Goal: Contribute content

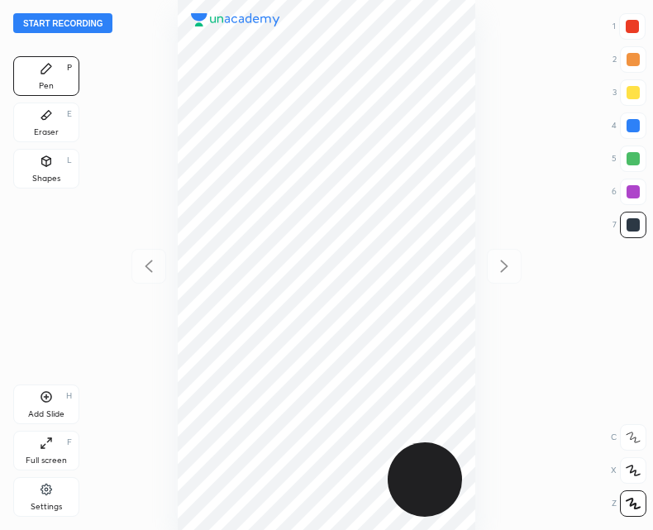
scroll to position [530, 388]
click at [86, 23] on button "Start recording" at bounding box center [62, 23] width 99 height 20
click at [50, 407] on div "Add Slide H" at bounding box center [46, 404] width 66 height 40
click at [140, 266] on icon at bounding box center [149, 266] width 20 height 20
click at [504, 272] on icon at bounding box center [504, 266] width 20 height 20
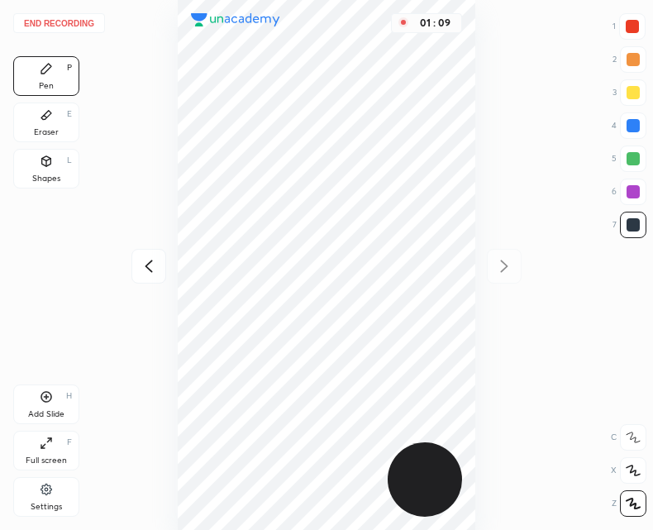
click at [146, 272] on icon at bounding box center [149, 266] width 20 height 20
click at [523, 275] on div "End recording 1 2 3 4 5 6 7 R O A L C X Z Erase all C X Z Pen P Eraser E Shapes…" at bounding box center [326, 265] width 653 height 530
click at [521, 271] on div at bounding box center [504, 266] width 35 height 35
click at [49, 397] on icon at bounding box center [46, 396] width 5 height 5
click at [164, 270] on div at bounding box center [148, 266] width 35 height 35
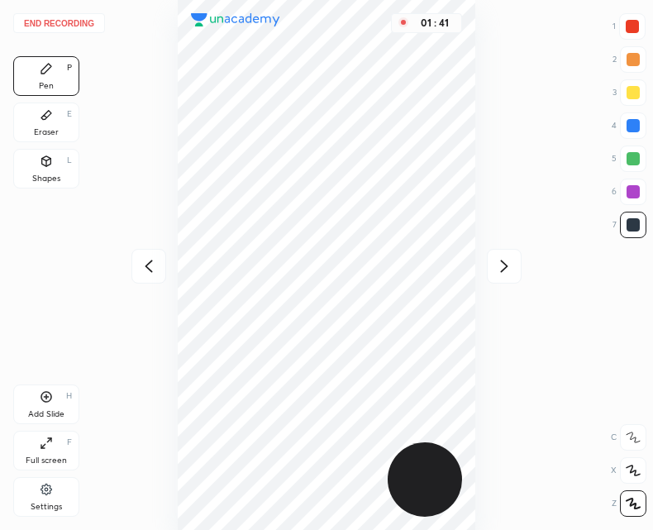
click at [511, 265] on icon at bounding box center [504, 266] width 20 height 20
click at [154, 249] on div at bounding box center [148, 266] width 35 height 35
click at [504, 261] on icon at bounding box center [504, 266] width 20 height 20
click at [44, 401] on icon at bounding box center [46, 397] width 11 height 11
click at [136, 277] on div at bounding box center [148, 266] width 35 height 35
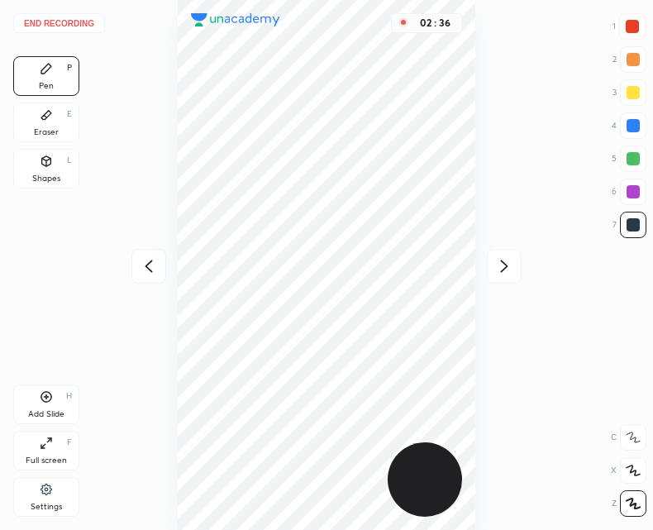
click at [525, 280] on div "End recording 1 2 3 4 5 6 7 R O A L C X Z Erase all C X Z Pen P Eraser E Shapes…" at bounding box center [326, 265] width 653 height 530
click at [511, 251] on div at bounding box center [504, 266] width 35 height 35
click at [143, 277] on div at bounding box center [148, 266] width 35 height 35
click at [150, 267] on icon at bounding box center [149, 266] width 20 height 20
click at [517, 279] on div at bounding box center [504, 266] width 35 height 35
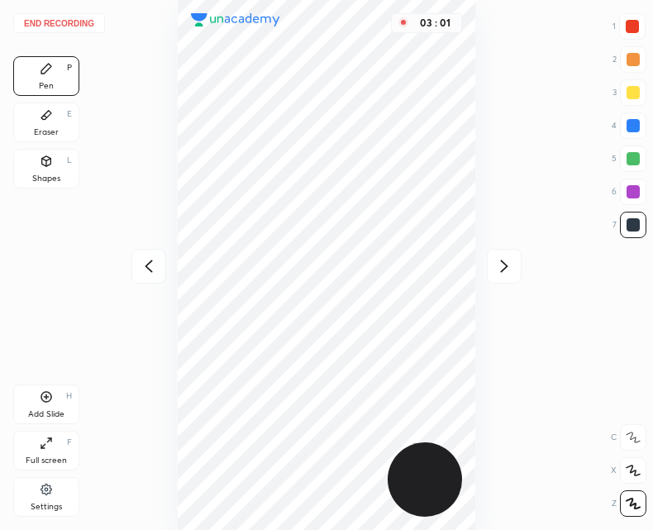
click at [163, 265] on div at bounding box center [148, 266] width 35 height 35
click at [44, 405] on div "Add Slide H" at bounding box center [46, 404] width 66 height 40
click at [52, 103] on div "Eraser E" at bounding box center [46, 122] width 66 height 40
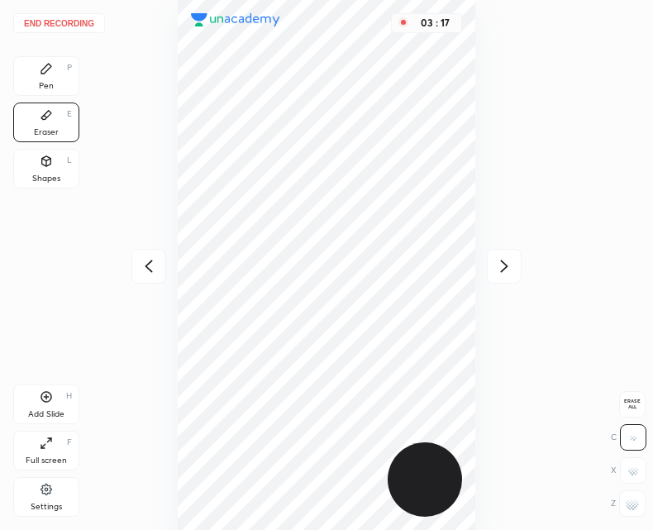
click at [46, 64] on icon at bounding box center [46, 68] width 13 height 13
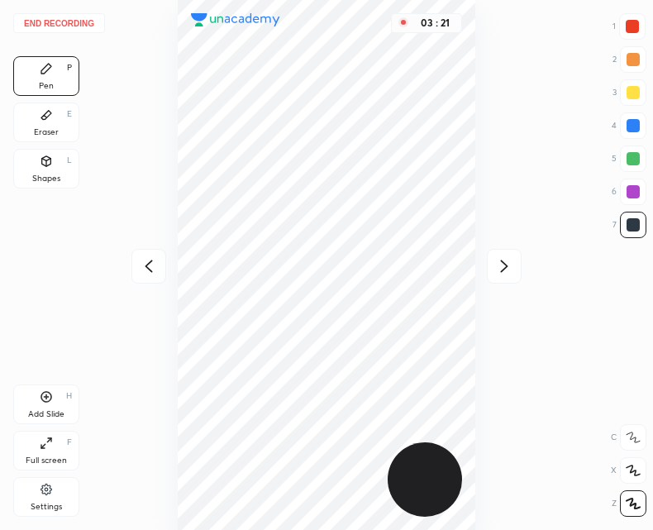
click at [506, 278] on div at bounding box center [504, 266] width 35 height 35
click at [502, 271] on icon at bounding box center [504, 265] width 7 height 12
click at [511, 262] on div "03 : 21" at bounding box center [326, 265] width 388 height 530
click at [135, 275] on div at bounding box center [148, 266] width 35 height 35
click at [140, 278] on div at bounding box center [148, 266] width 35 height 35
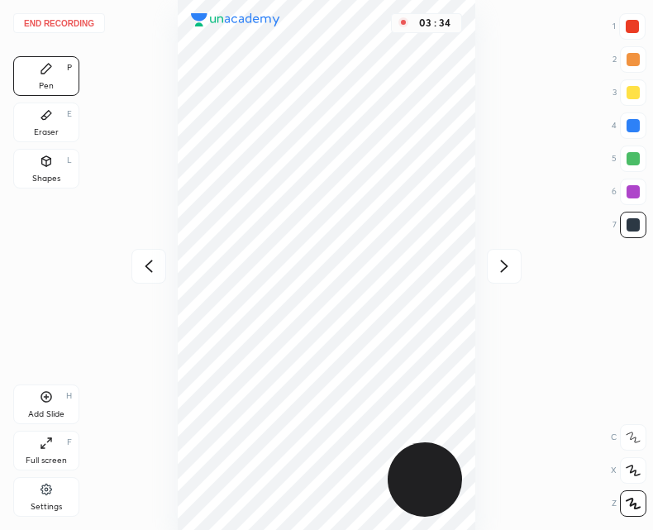
click at [38, 407] on div "Add Slide H" at bounding box center [46, 404] width 66 height 40
click at [75, 17] on button "End recording" at bounding box center [59, 23] width 92 height 20
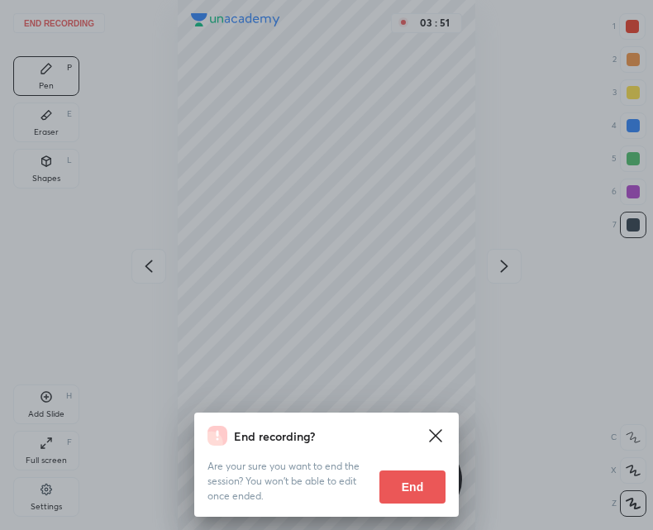
click at [396, 487] on button "End" at bounding box center [412, 486] width 66 height 33
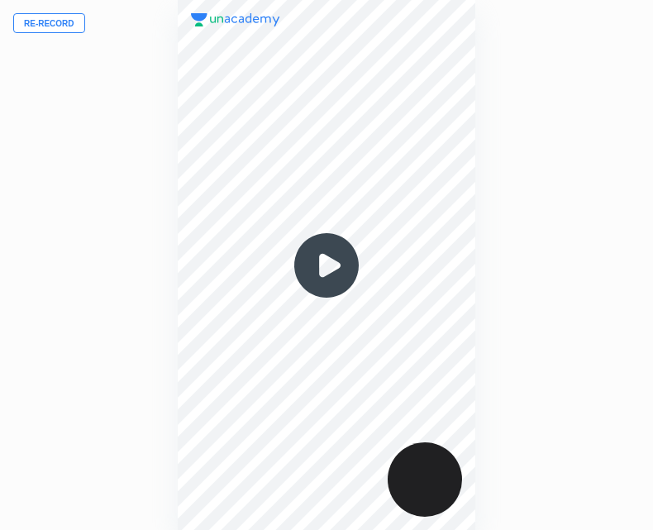
click at [338, 273] on img at bounding box center [326, 265] width 79 height 79
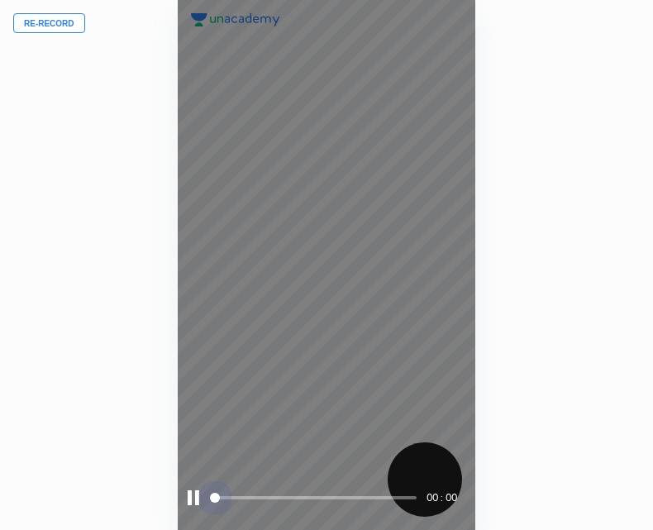
click at [383, 490] on span at bounding box center [314, 497] width 204 height 25
click at [60, 26] on button "Re-record" at bounding box center [49, 23] width 72 height 20
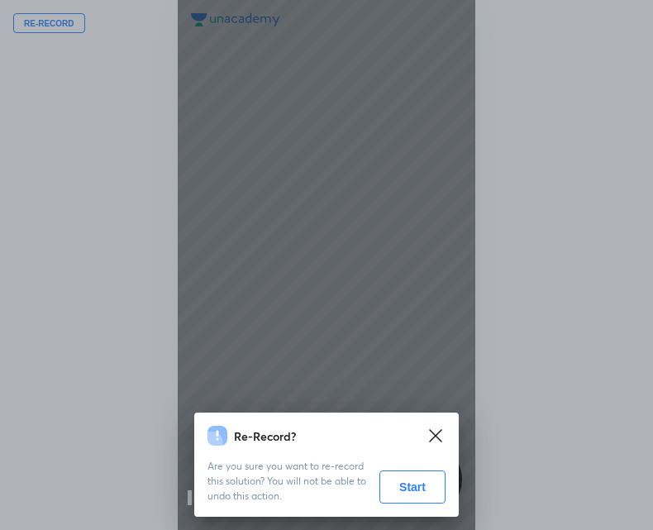
click at [400, 489] on button "Start" at bounding box center [412, 486] width 66 height 33
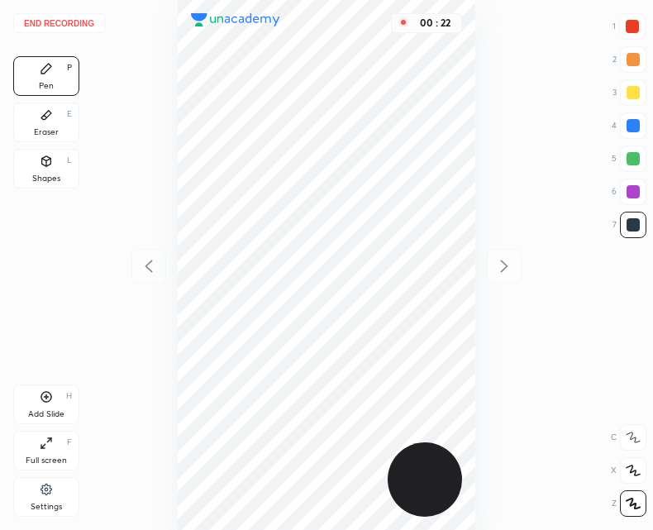
click at [59, 121] on div "Eraser E" at bounding box center [46, 122] width 66 height 40
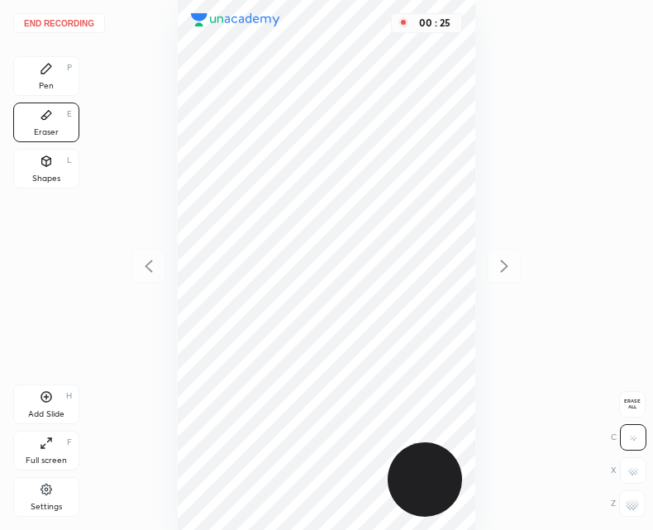
click at [39, 74] on div "Pen P" at bounding box center [46, 76] width 66 height 40
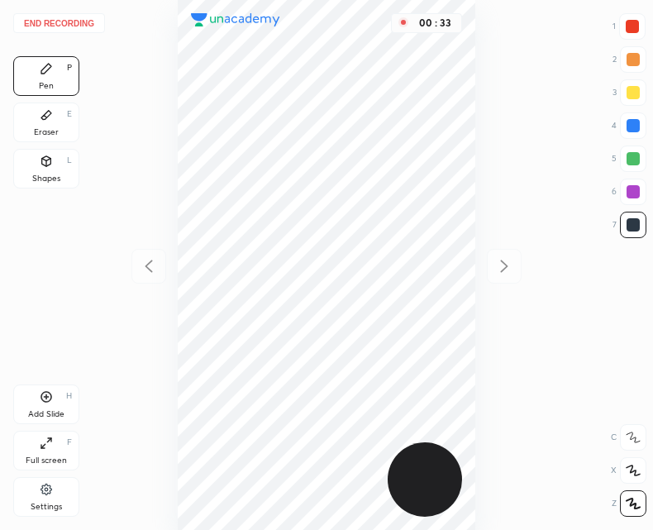
click at [49, 402] on icon at bounding box center [46, 396] width 13 height 13
click at [150, 265] on icon at bounding box center [149, 266] width 20 height 20
click at [505, 265] on icon at bounding box center [504, 266] width 20 height 20
click at [151, 265] on icon at bounding box center [149, 266] width 20 height 20
click at [514, 259] on icon at bounding box center [504, 266] width 20 height 20
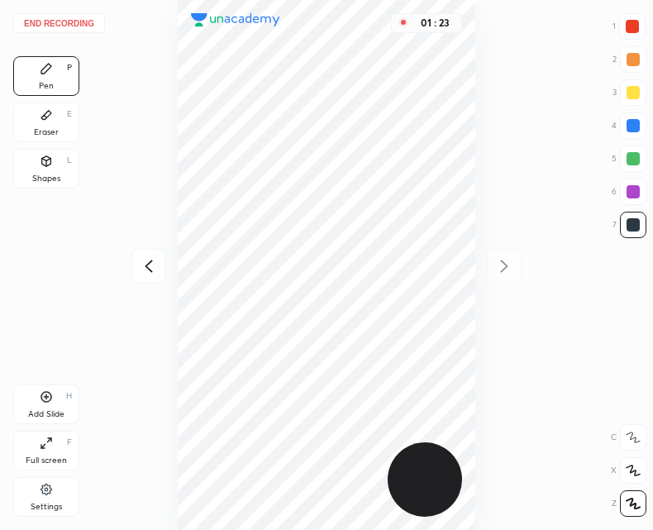
click at [46, 402] on icon at bounding box center [46, 396] width 13 height 13
click at [143, 270] on icon at bounding box center [149, 266] width 20 height 20
click at [506, 264] on icon at bounding box center [504, 265] width 7 height 12
click at [160, 267] on div at bounding box center [148, 266] width 35 height 35
click at [516, 266] on div at bounding box center [504, 266] width 35 height 35
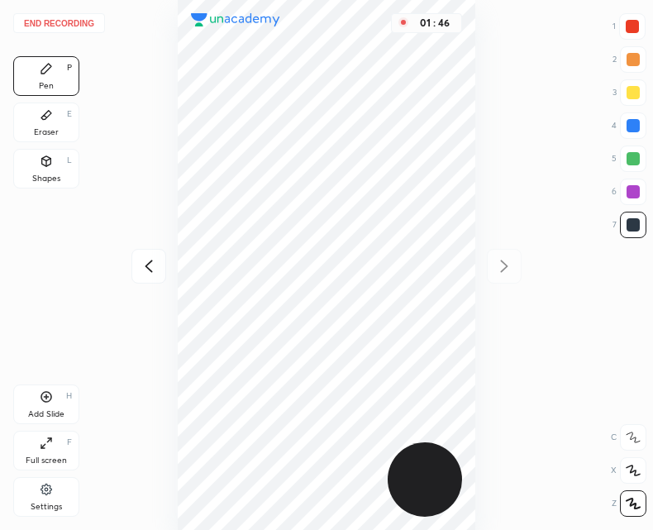
click at [157, 266] on icon at bounding box center [149, 266] width 20 height 20
click at [511, 259] on icon at bounding box center [504, 266] width 20 height 20
click at [44, 410] on div "Add Slide" at bounding box center [46, 414] width 36 height 8
click at [147, 266] on icon at bounding box center [149, 266] width 20 height 20
click at [148, 267] on icon at bounding box center [149, 266] width 20 height 20
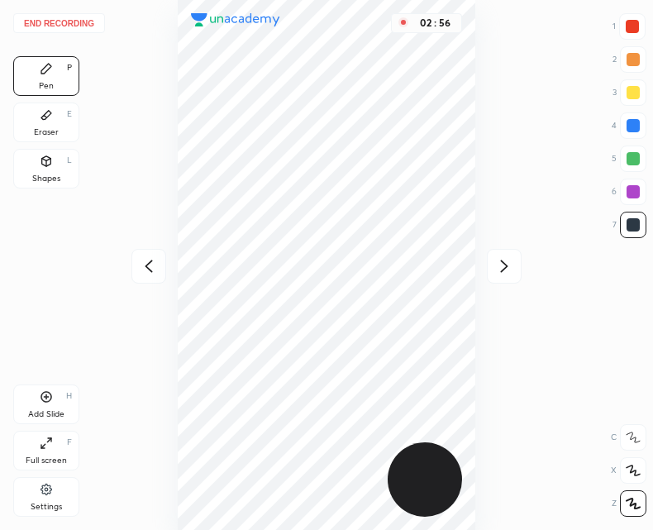
click at [501, 272] on icon at bounding box center [504, 266] width 20 height 20
click at [511, 267] on icon at bounding box center [504, 266] width 20 height 20
click at [52, 410] on div "Add Slide" at bounding box center [46, 414] width 36 height 8
click at [67, 23] on button "End recording" at bounding box center [59, 23] width 92 height 20
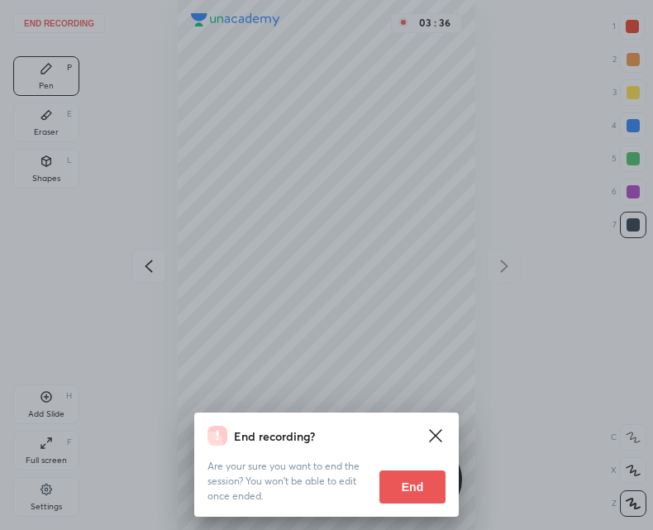
click at [421, 485] on button "End" at bounding box center [412, 486] width 66 height 33
